Goal: Book appointment/travel/reservation

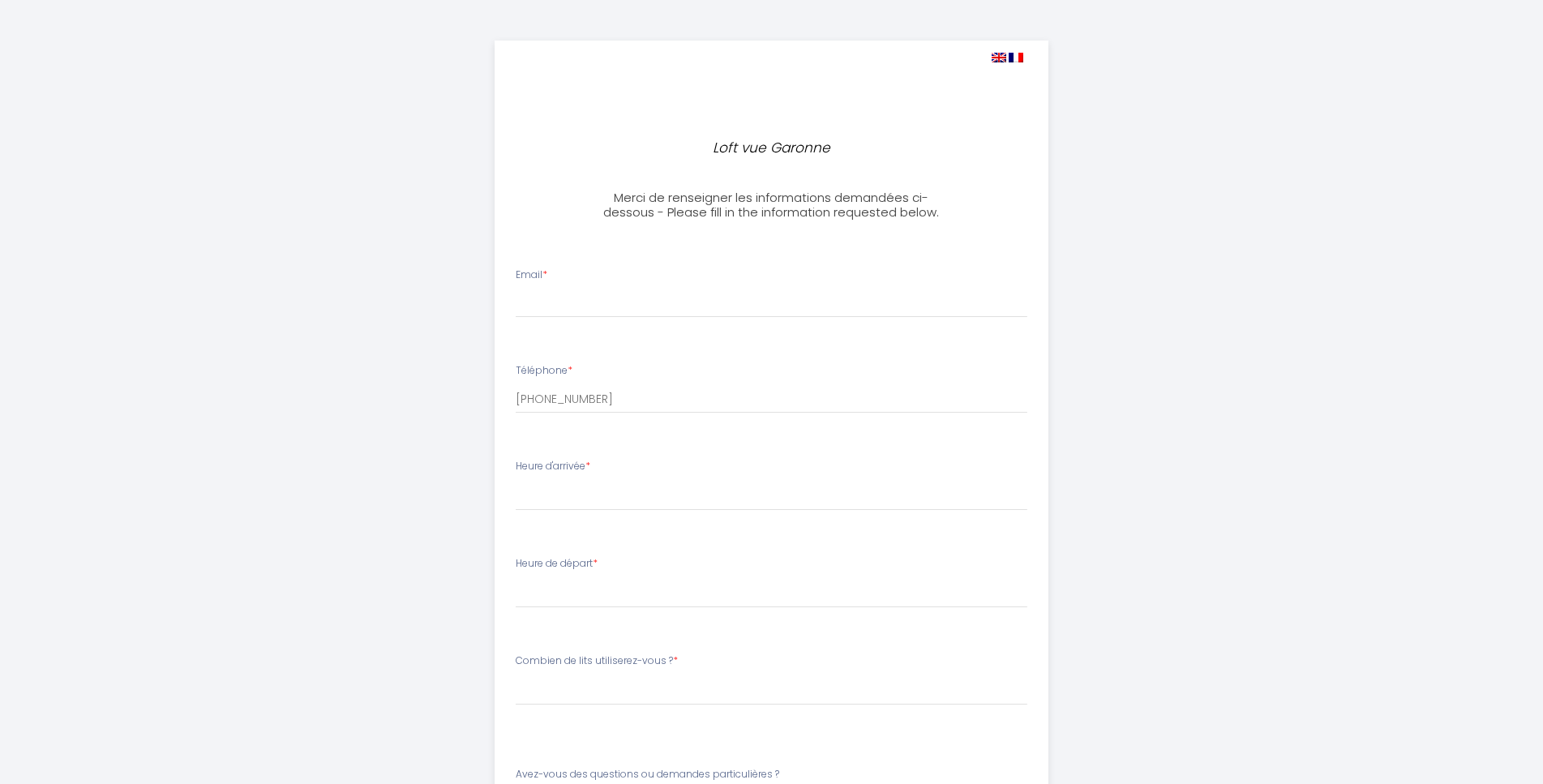
select select
click at [564, 309] on input "Email *" at bounding box center [772, 302] width 511 height 29
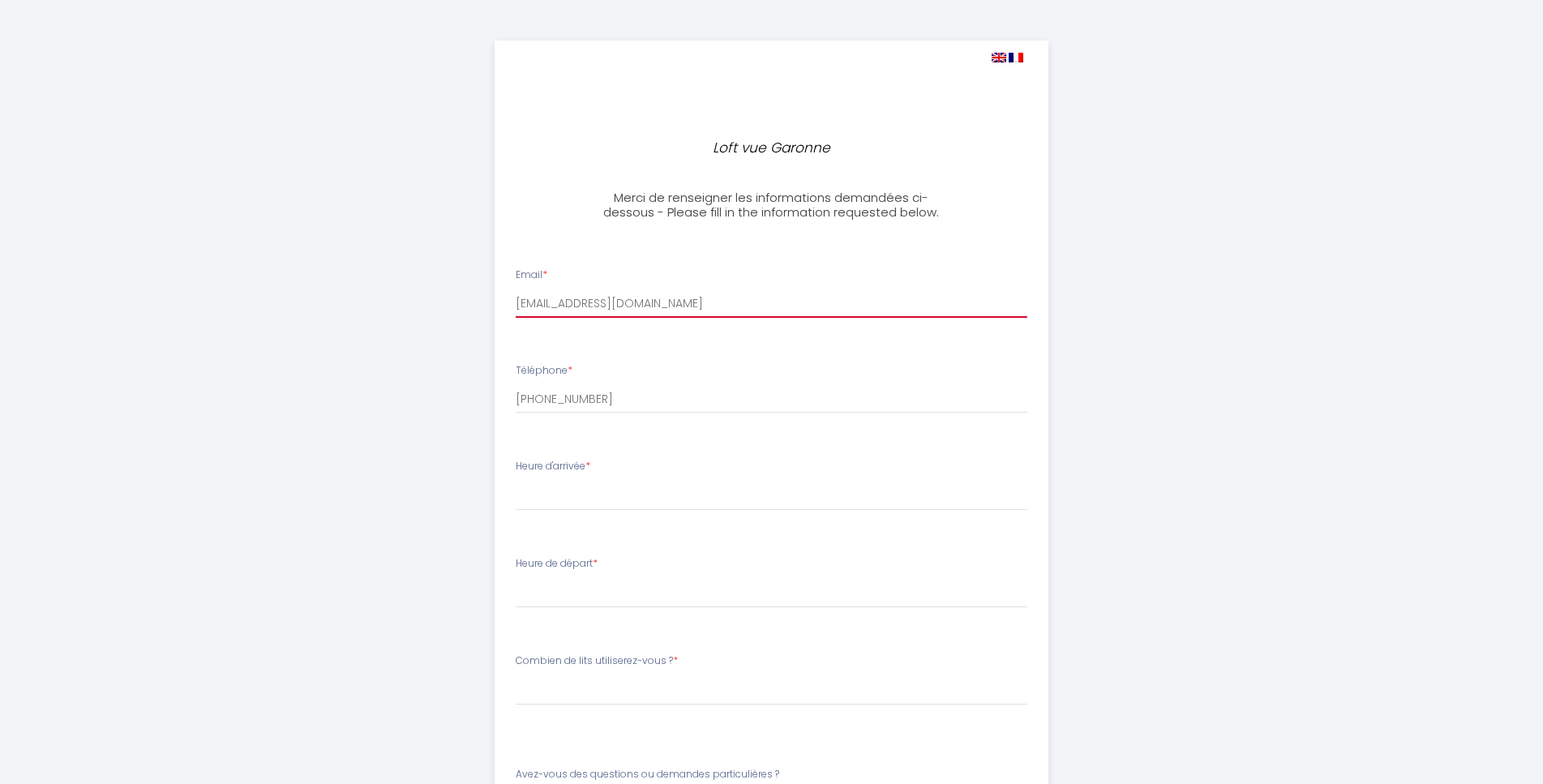
type input "[EMAIL_ADDRESS][DOMAIN_NAME]"
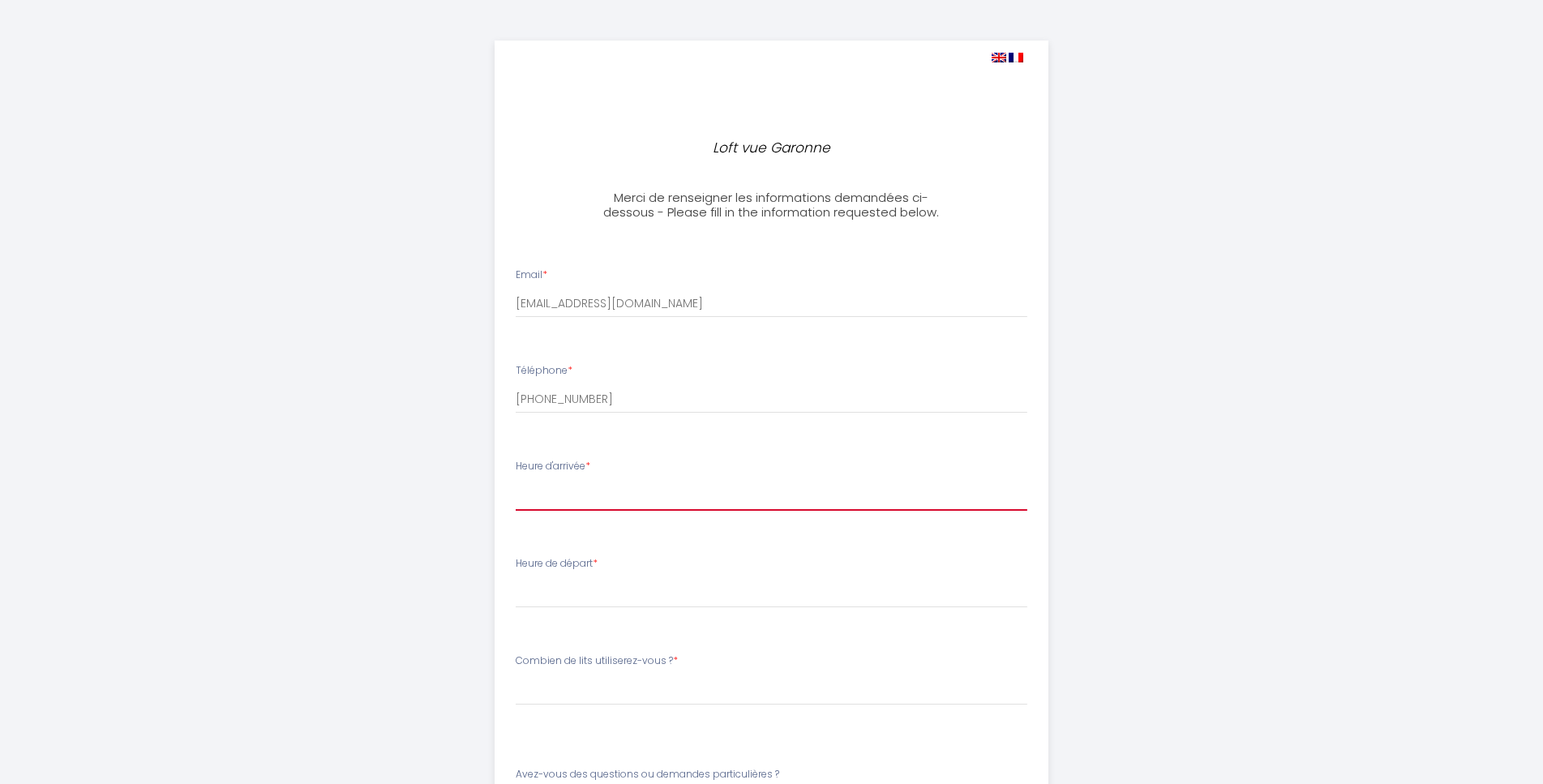
click at [516, 480] on select "16:00 16:30 17:00 17:30 18:00 18:30 19:00 19:30 20:00 20:30 21:00 21:30 22:00 2…" at bounding box center [772, 495] width 511 height 31
select select "16:00"
click option "16:00" at bounding box center [0, 0] width 0 height 0
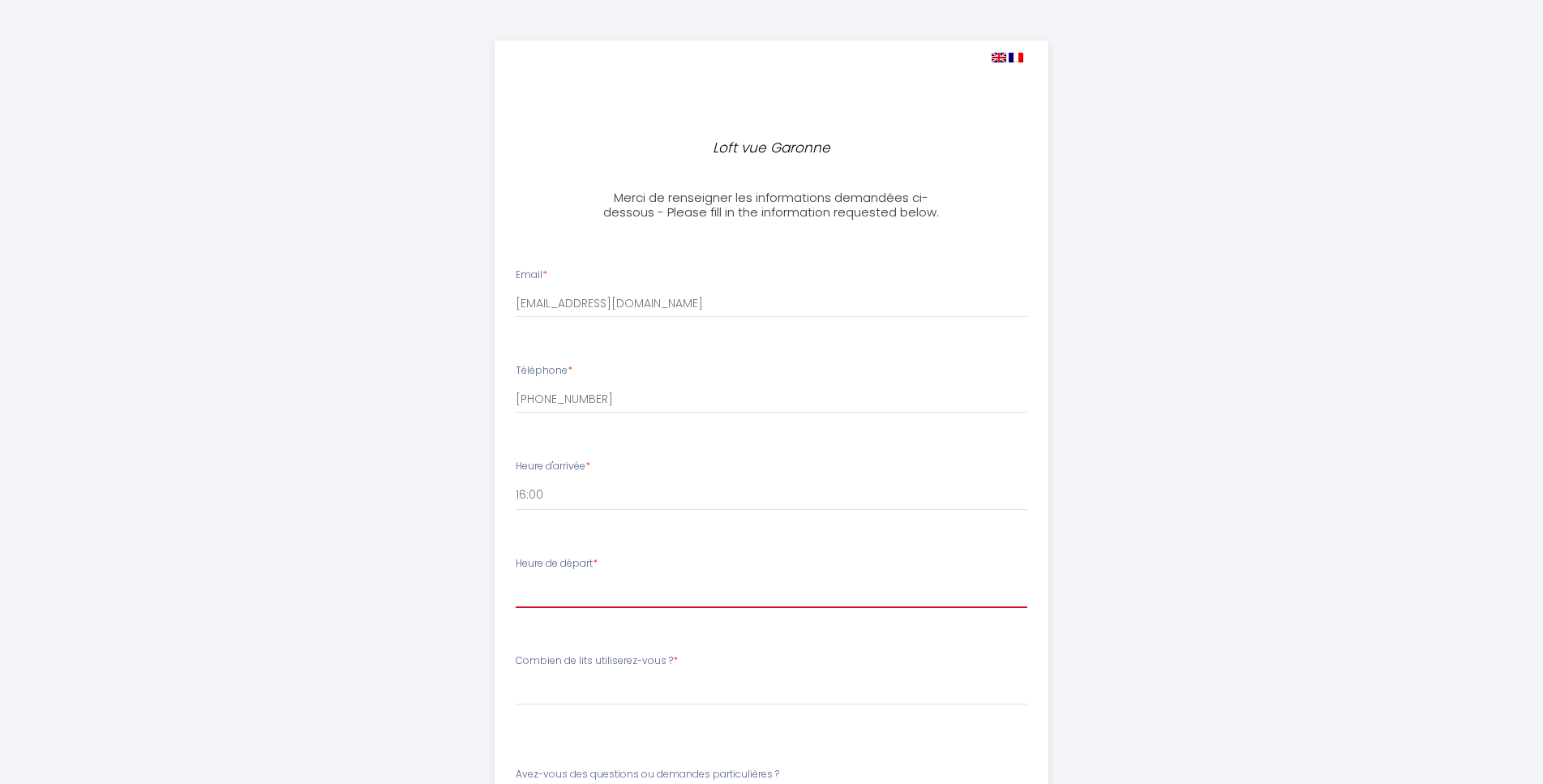
click at [516, 577] on select "00:00 00:30 01:00 01:30 02:00 02:30 03:00 03:30 04:00 04:30 05:00 05:30 06:00 0…" at bounding box center [772, 593] width 511 height 31
select select "11:00"
click option "11:00" at bounding box center [0, 0] width 0 height 0
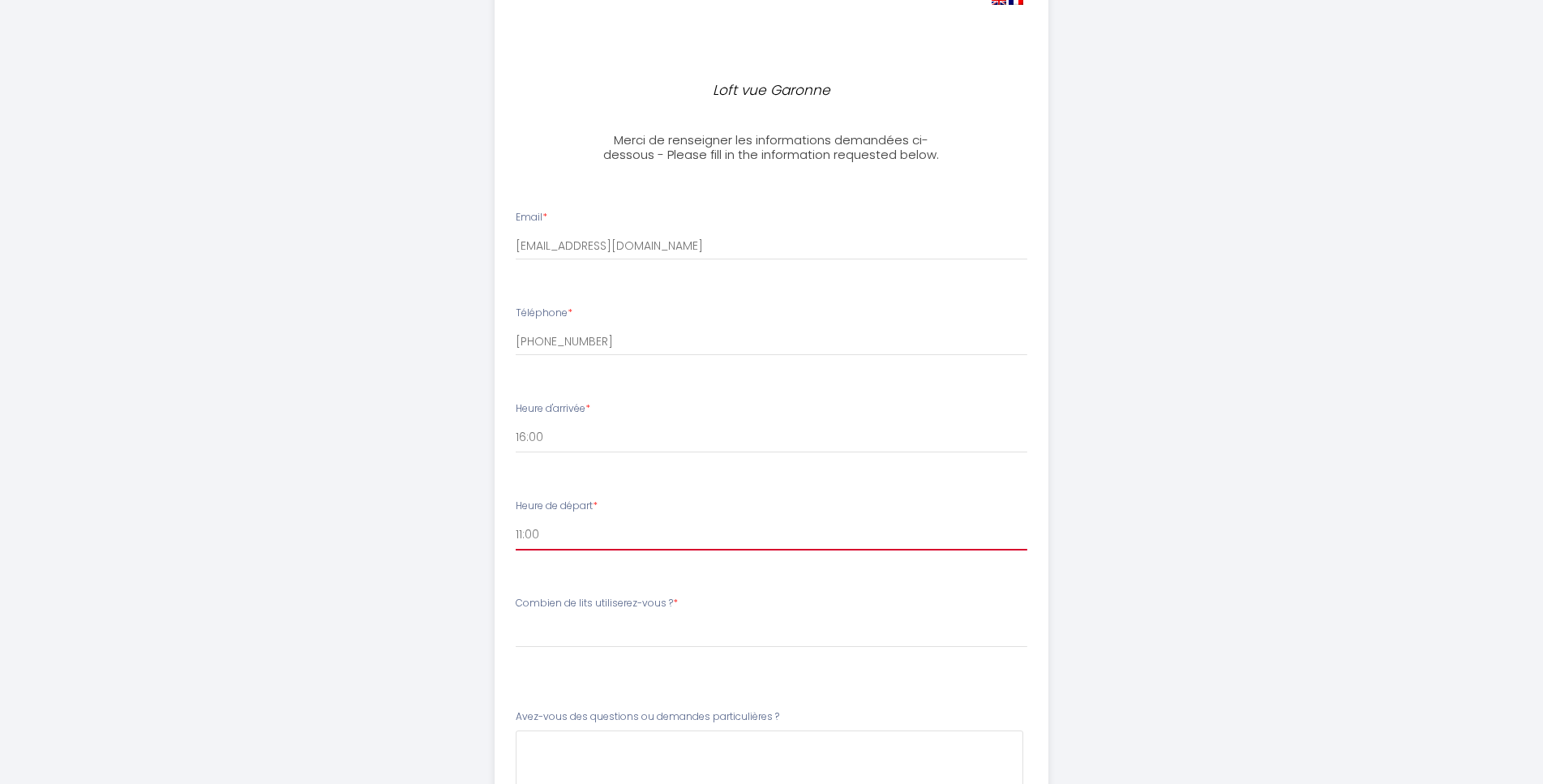
scroll to position [166, 0]
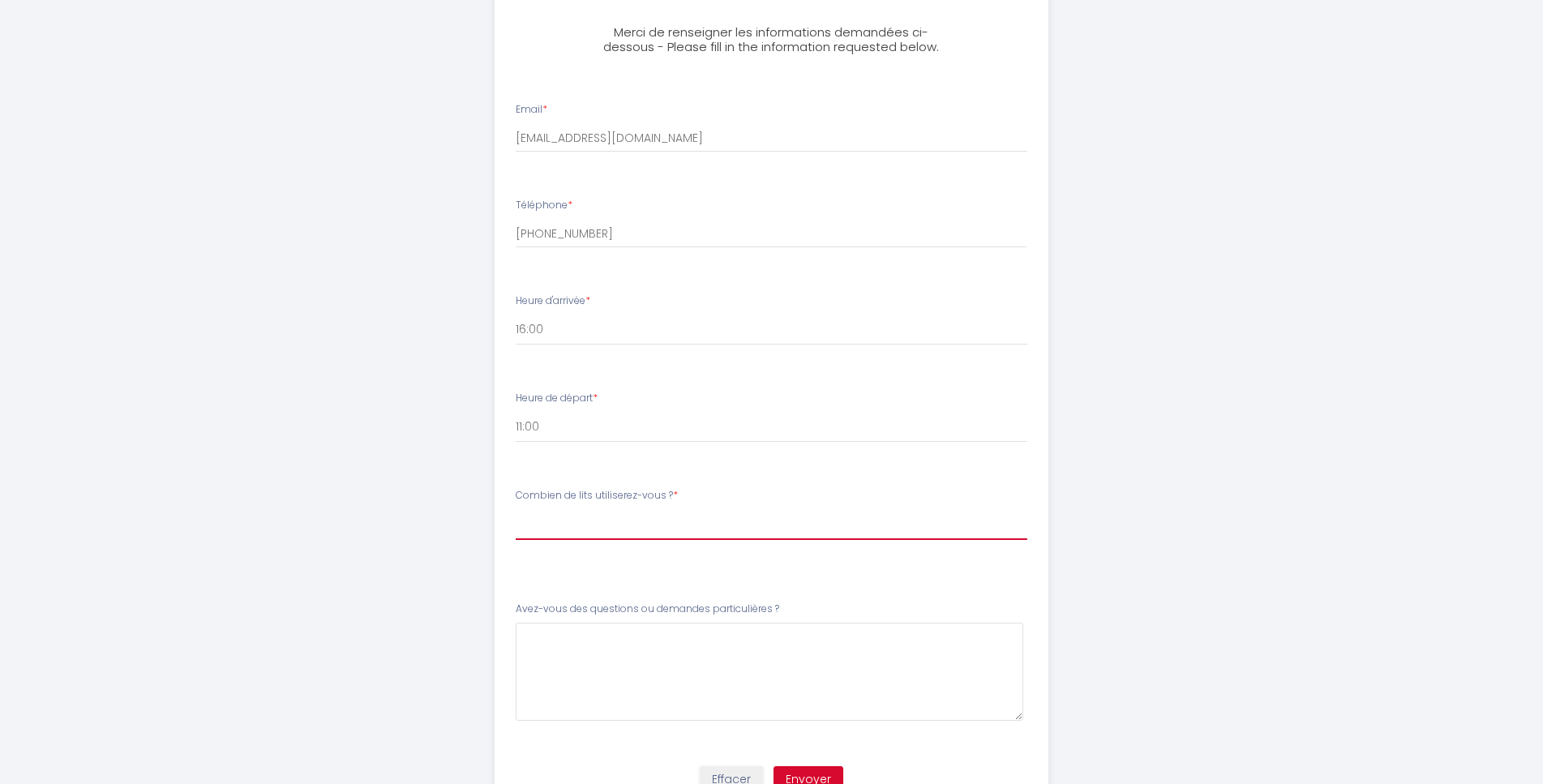
click at [516, 509] on select "[PERSON_NAME] de lits utiliserez-vous ? 1 lit double 1 lit double + 1 canapé-lit" at bounding box center [772, 525] width 511 height 31
select select "1 lit double"
click option "1 lit double" at bounding box center [0, 0] width 0 height 0
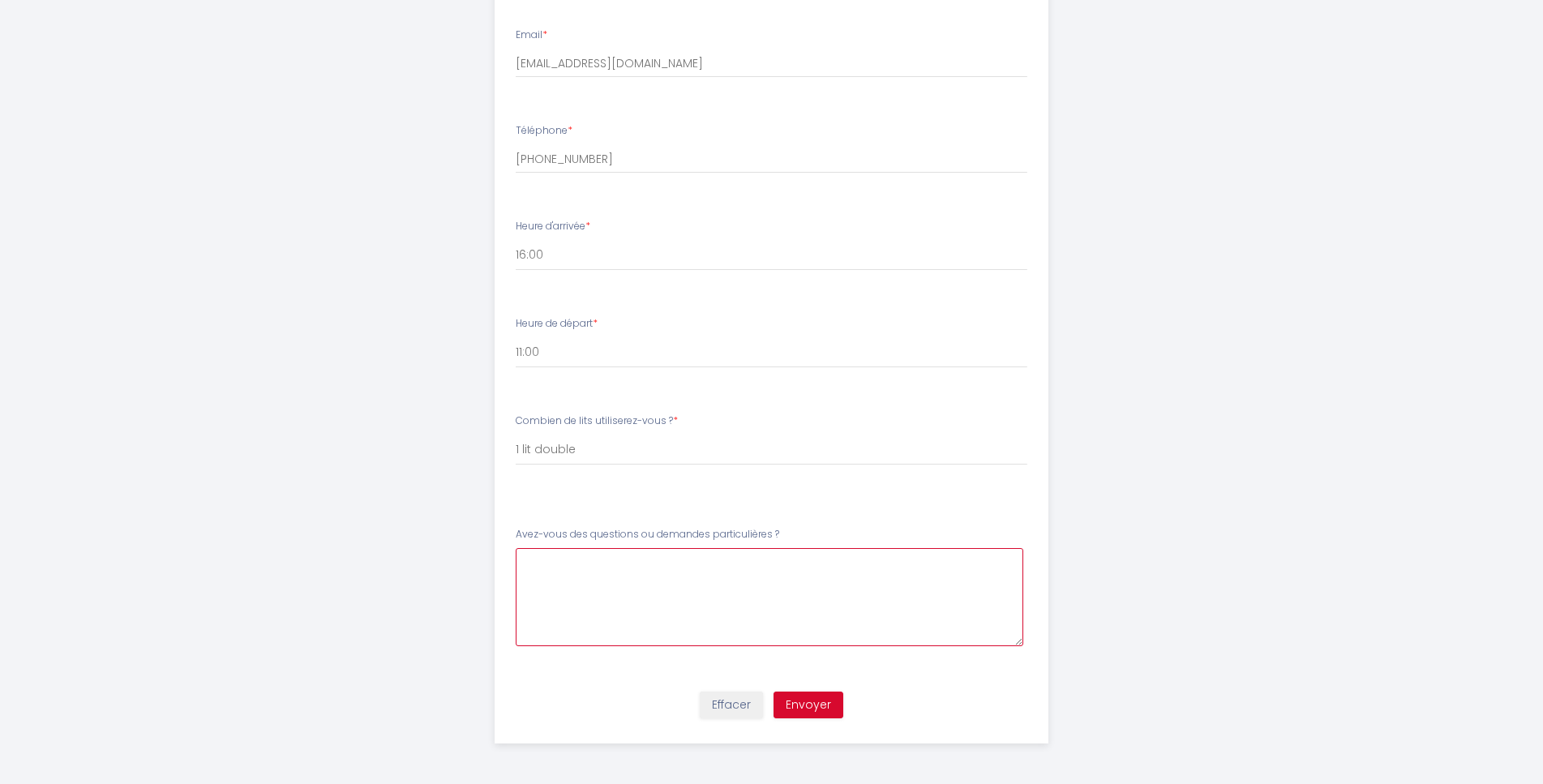
click at [585, 565] on \?5 at bounding box center [770, 596] width 508 height 98
click at [812, 706] on button "Envoyer" at bounding box center [808, 705] width 70 height 28
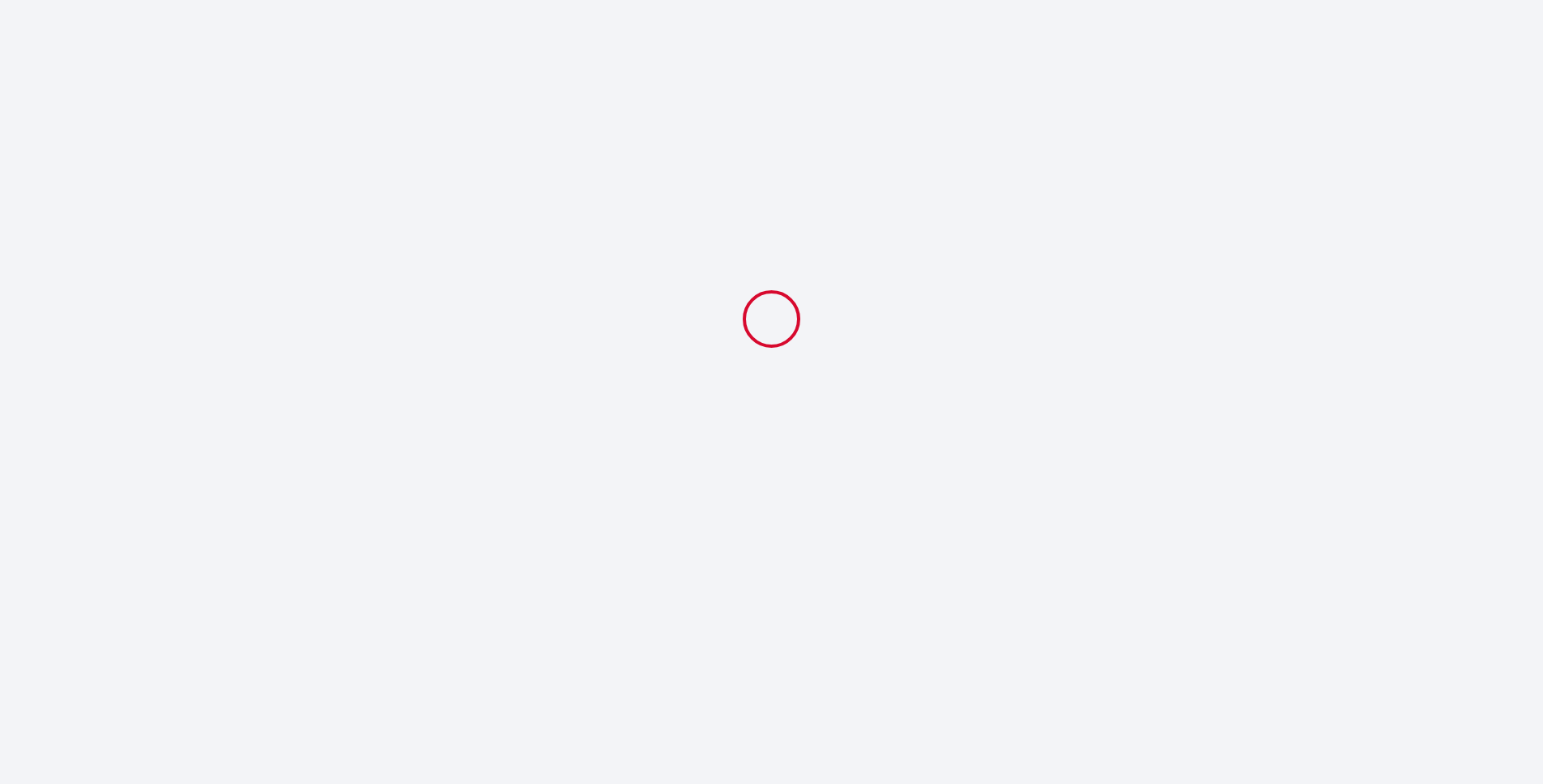
select select "11:00"
select select "1 lit double"
